Goal: Transaction & Acquisition: Book appointment/travel/reservation

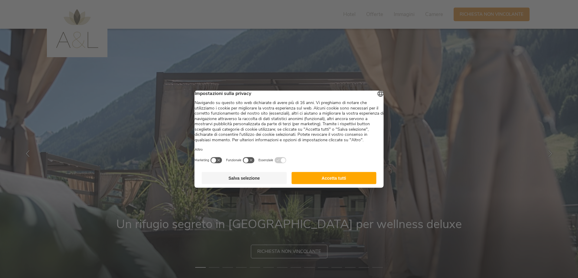
click at [332, 184] on button "Accetta tutti" at bounding box center [334, 178] width 85 height 12
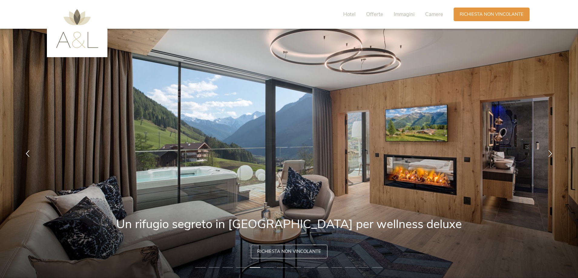
scroll to position [30, 0]
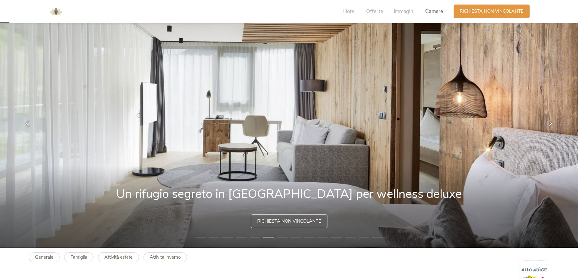
click at [435, 13] on span "Camere" at bounding box center [434, 11] width 18 height 7
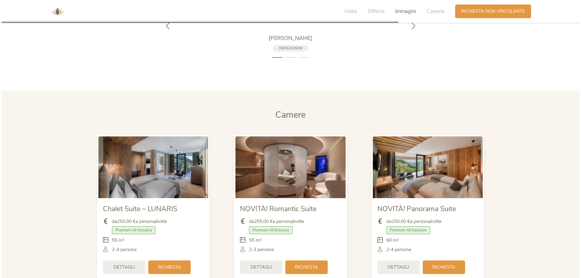
scroll to position [1482, 0]
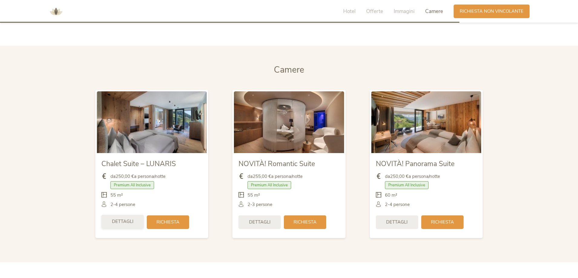
click at [129, 219] on span "Dettagli" at bounding box center [122, 222] width 21 height 6
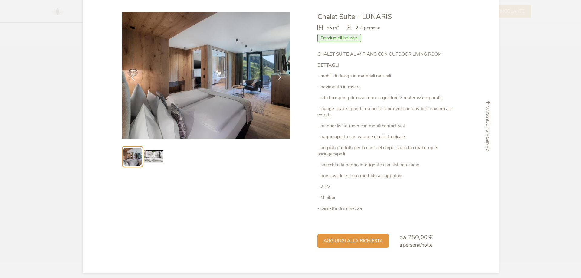
scroll to position [0, 0]
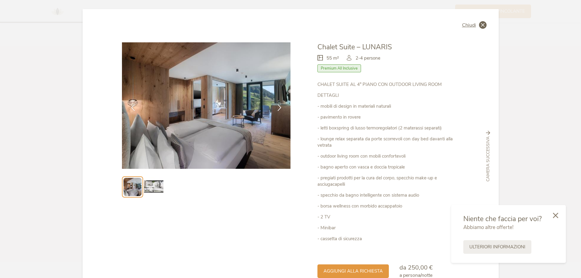
click at [481, 22] on icon at bounding box center [483, 25] width 8 height 8
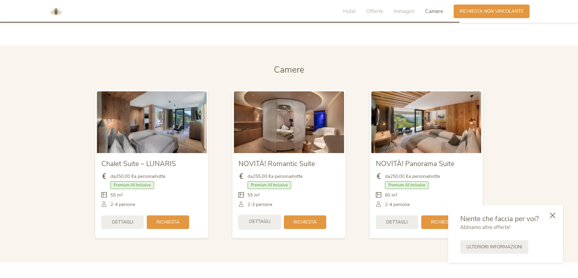
click at [261, 215] on div "Dettagli" at bounding box center [260, 222] width 42 height 14
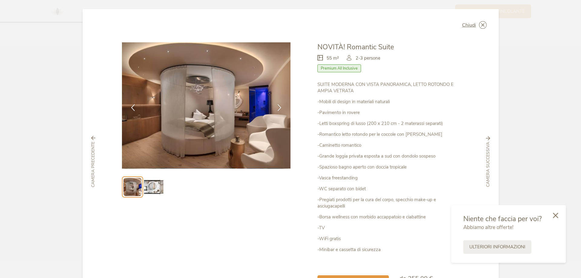
scroll to position [30, 0]
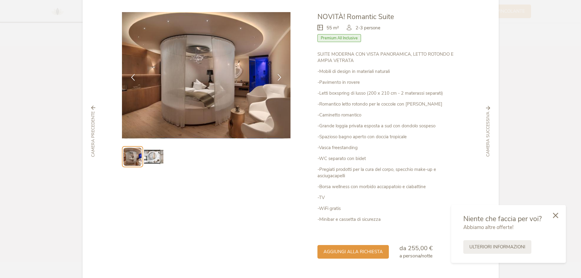
click at [557, 216] on icon at bounding box center [555, 215] width 5 height 5
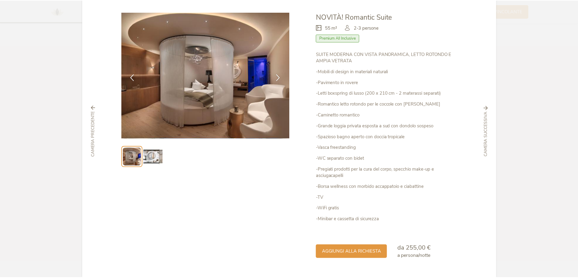
scroll to position [0, 0]
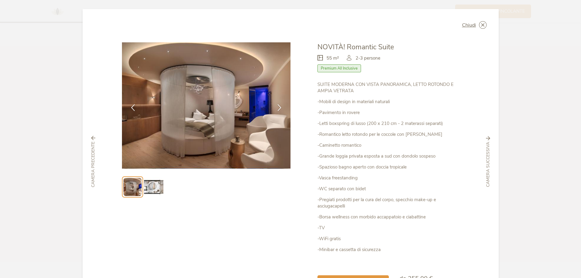
click at [487, 23] on div "Chiudi NOVITÀ! Romantic Suite 55 m² Premium All Inclusive" at bounding box center [291, 161] width 416 height 305
drag, startPoint x: 481, startPoint y: 25, endPoint x: 480, endPoint y: 30, distance: 4.5
click at [0, 0] on icon at bounding box center [0, 0] width 0 height 0
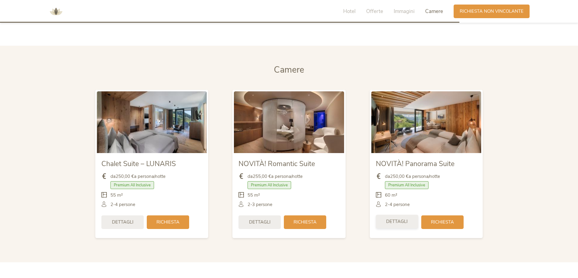
click at [398, 219] on span "Dettagli" at bounding box center [396, 222] width 21 height 6
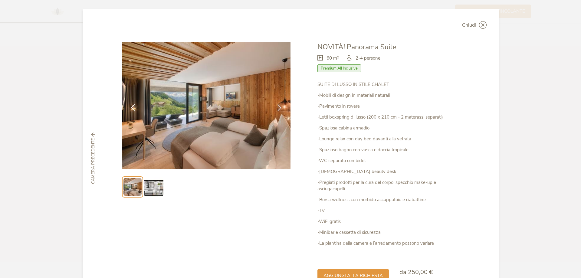
click at [151, 187] on img at bounding box center [153, 186] width 19 height 19
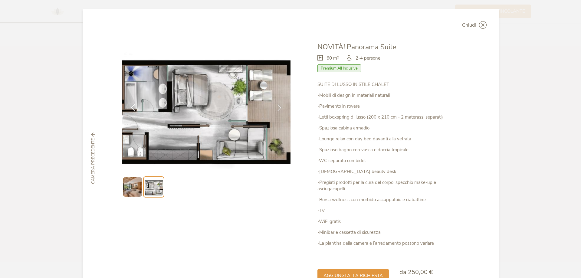
drag, startPoint x: 483, startPoint y: 24, endPoint x: 486, endPoint y: 56, distance: 32.2
click at [0, 0] on icon at bounding box center [0, 0] width 0 height 0
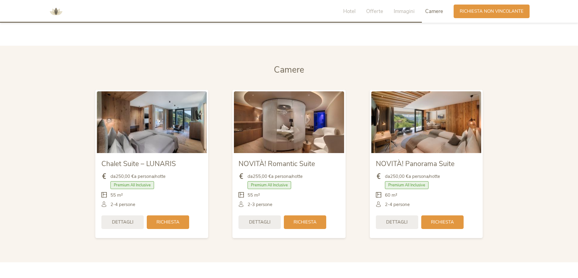
scroll to position [1361, 0]
